Goal: Information Seeking & Learning: Find specific fact

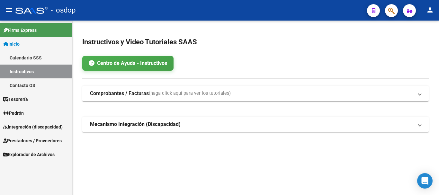
click at [31, 141] on span "Prestadores / Proveedores" at bounding box center [32, 140] width 59 height 7
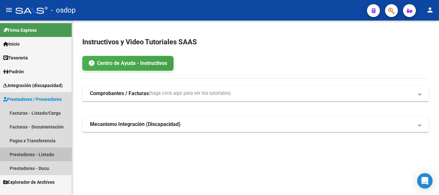
click at [34, 153] on link "Prestadores - Listado" at bounding box center [36, 155] width 72 height 14
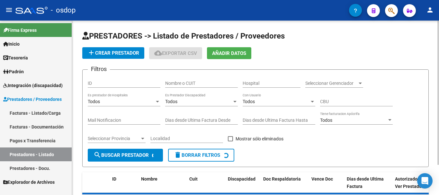
click at [198, 84] on input "Nombre o CUIT" at bounding box center [201, 83] width 73 height 5
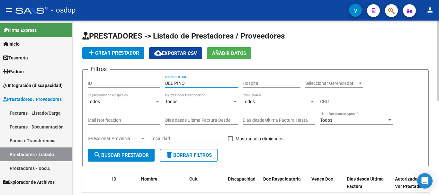
type input "DEL PINO"
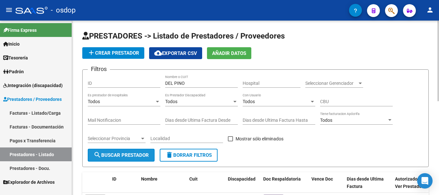
click at [125, 157] on span "search Buscar Prestador" at bounding box center [121, 155] width 55 height 6
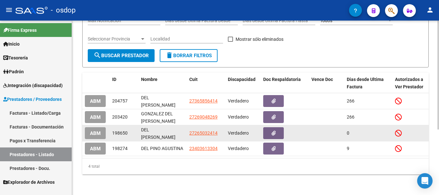
click at [201, 131] on span "27265032414" at bounding box center [203, 133] width 28 height 5
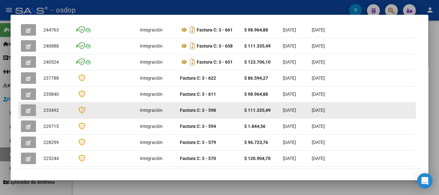
scroll to position [129, 0]
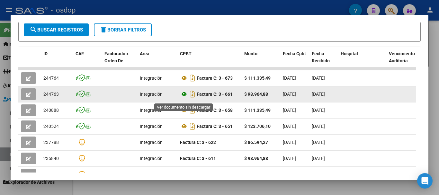
click at [184, 97] on icon at bounding box center [184, 94] width 8 height 8
click at [25, 97] on button "button" at bounding box center [28, 94] width 15 height 12
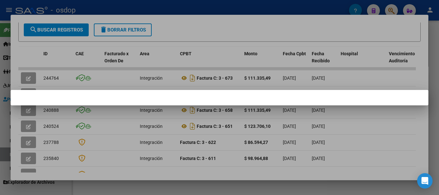
click at [208, 16] on div at bounding box center [219, 97] width 439 height 195
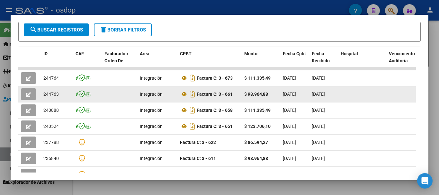
click at [30, 97] on icon "button" at bounding box center [28, 94] width 5 height 5
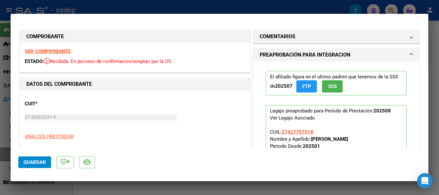
click at [214, 6] on div at bounding box center [219, 97] width 439 height 195
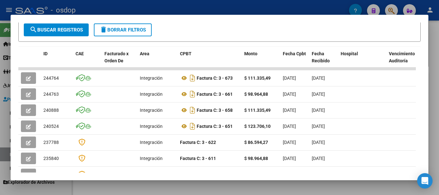
click at [205, 9] on div at bounding box center [219, 97] width 439 height 195
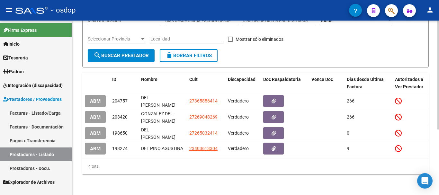
click at [181, 53] on span "delete Borrar Filtros" at bounding box center [189, 56] width 46 height 6
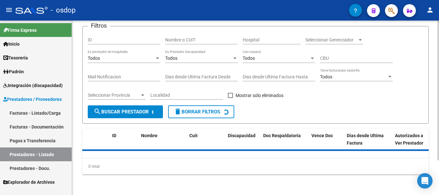
scroll to position [11, 0]
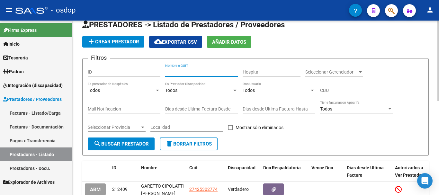
click at [200, 71] on input "Nombre o CUIT" at bounding box center [201, 71] width 73 height 5
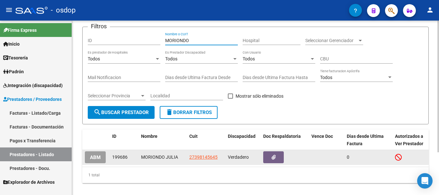
scroll to position [43, 0]
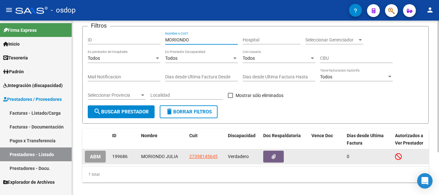
type input "MORIONDO"
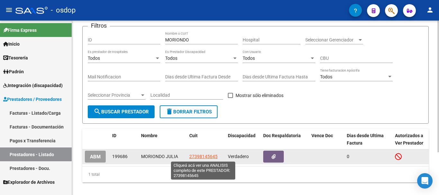
click at [208, 155] on span "27398145645" at bounding box center [203, 156] width 28 height 5
type textarea "27398145645"
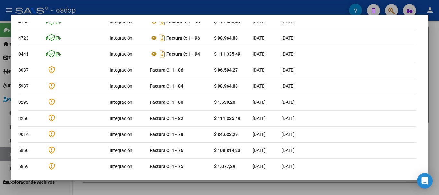
scroll to position [0, 0]
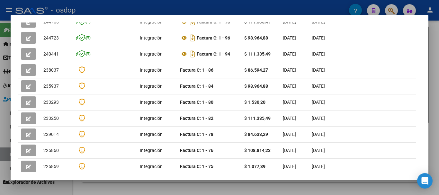
click at [182, 10] on div at bounding box center [219, 97] width 439 height 195
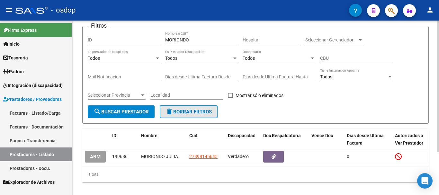
click at [198, 113] on span "delete Borrar Filtros" at bounding box center [189, 112] width 46 height 6
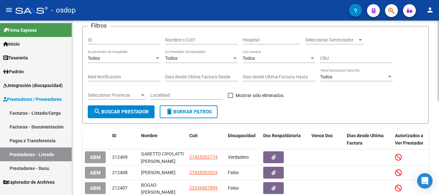
click at [206, 42] on input "Nombre o CUIT" at bounding box center [201, 39] width 73 height 5
type input "DEL PINO"
click at [135, 111] on span "search Buscar Prestador" at bounding box center [121, 112] width 55 height 6
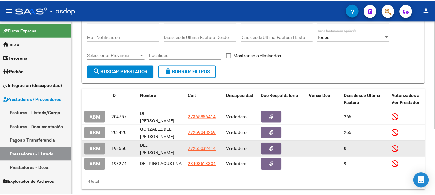
scroll to position [105, 0]
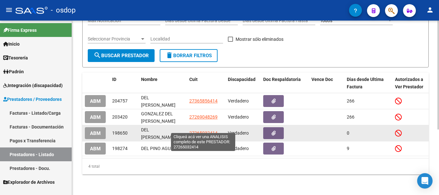
click at [199, 131] on span "27265032414" at bounding box center [203, 133] width 28 height 5
type textarea "27265032414"
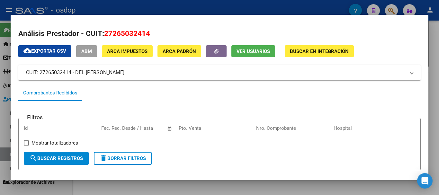
click at [191, 6] on div at bounding box center [219, 97] width 439 height 195
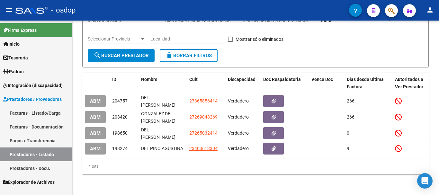
click at [193, 6] on div "- osdop" at bounding box center [182, 10] width 334 height 14
click at [430, 9] on mat-icon "person" at bounding box center [430, 10] width 8 height 8
click at [425, 42] on button "exit_to_app Salir" at bounding box center [417, 42] width 39 height 15
